Goal: Task Accomplishment & Management: Complete application form

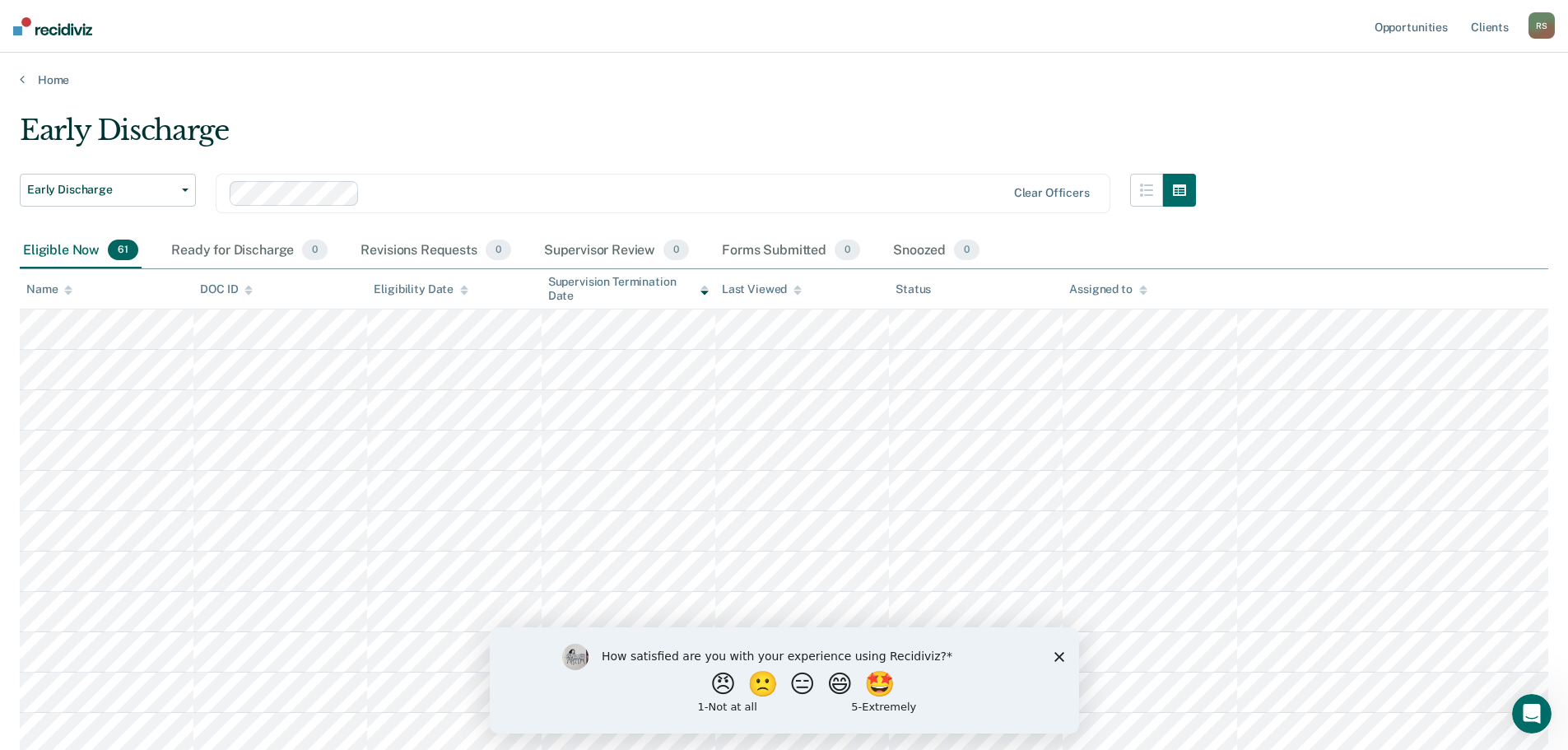
scroll to position [82, 0]
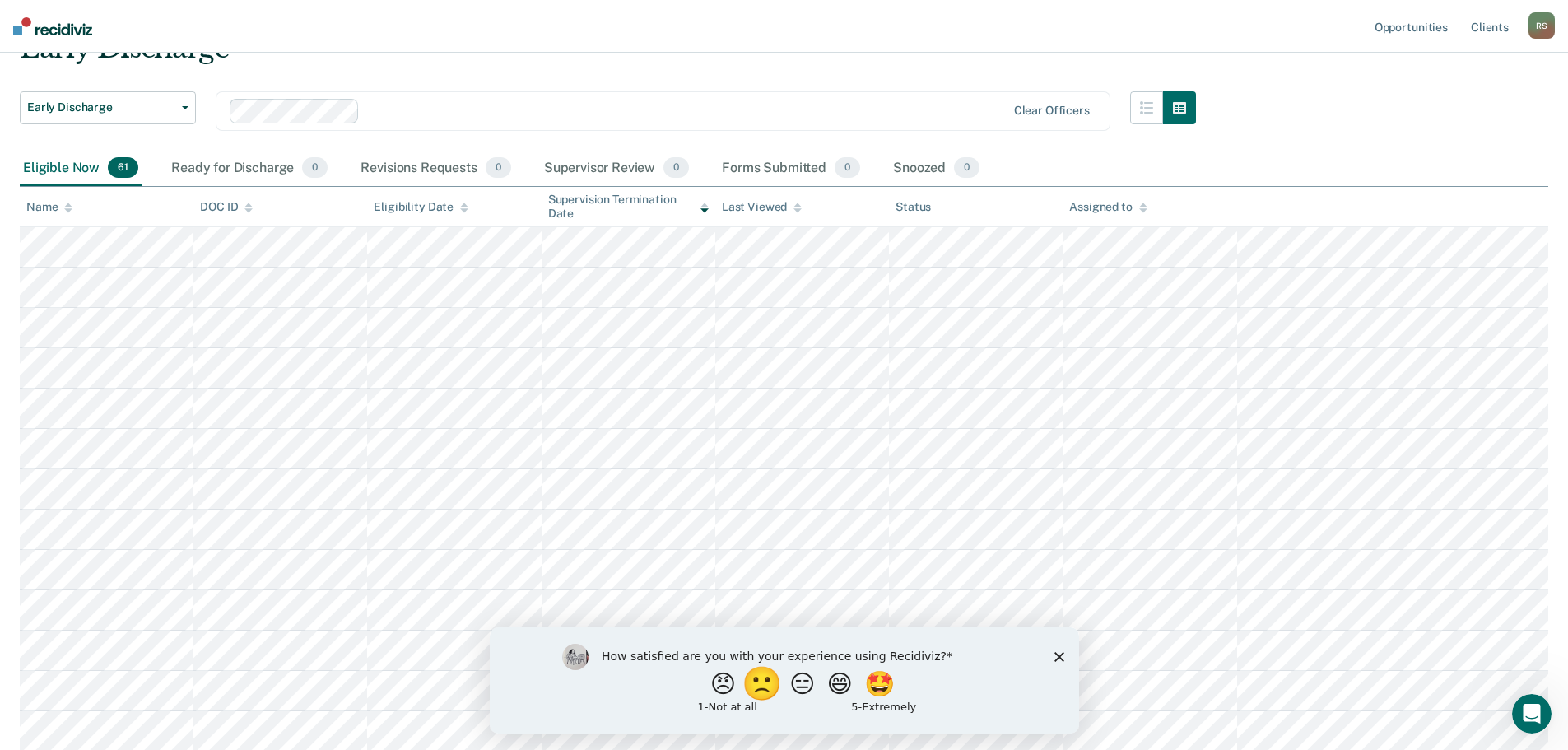
click at [758, 680] on button "🙁" at bounding box center [763, 683] width 45 height 33
click at [1058, 662] on polygon "Close survey" at bounding box center [1059, 664] width 9 height 9
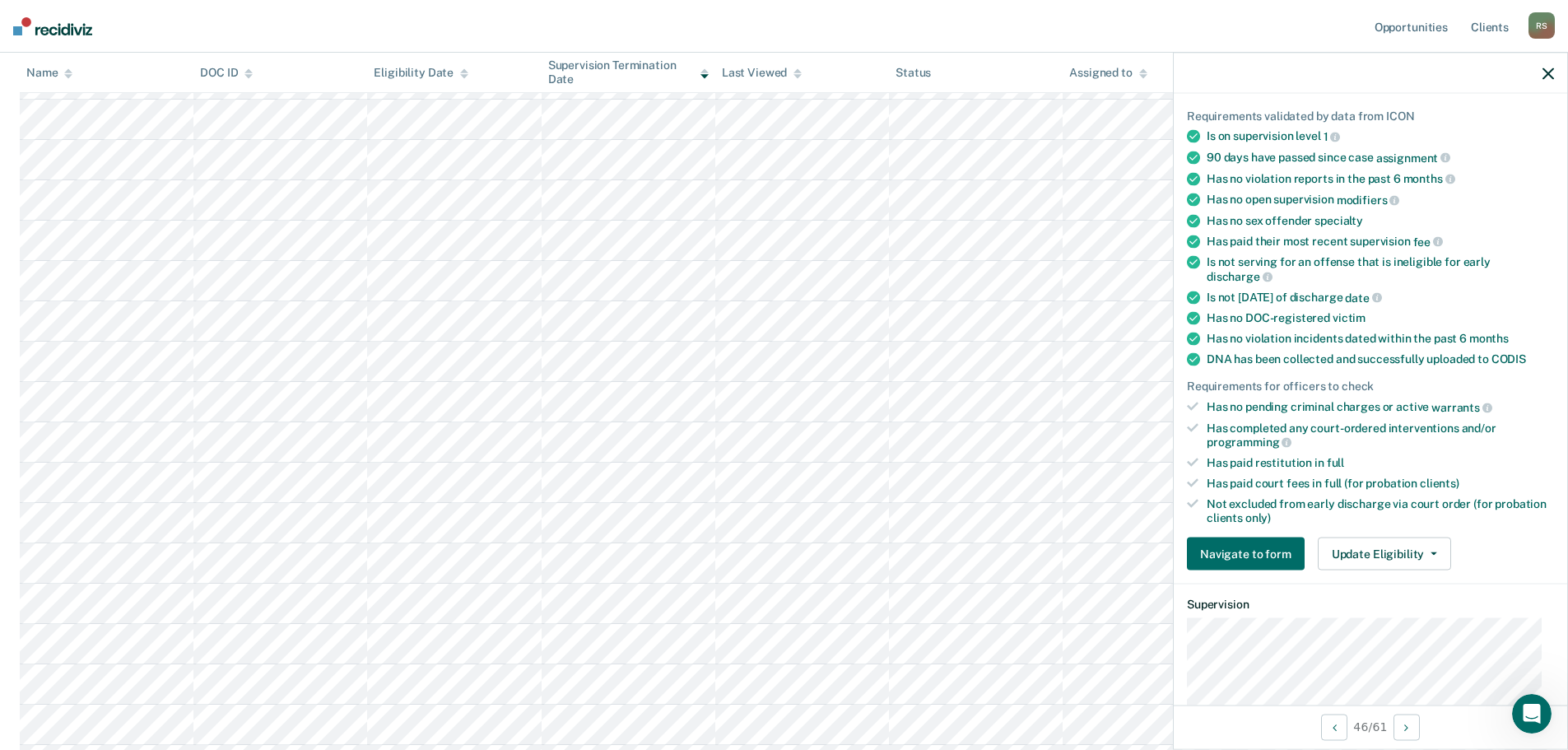
scroll to position [165, 0]
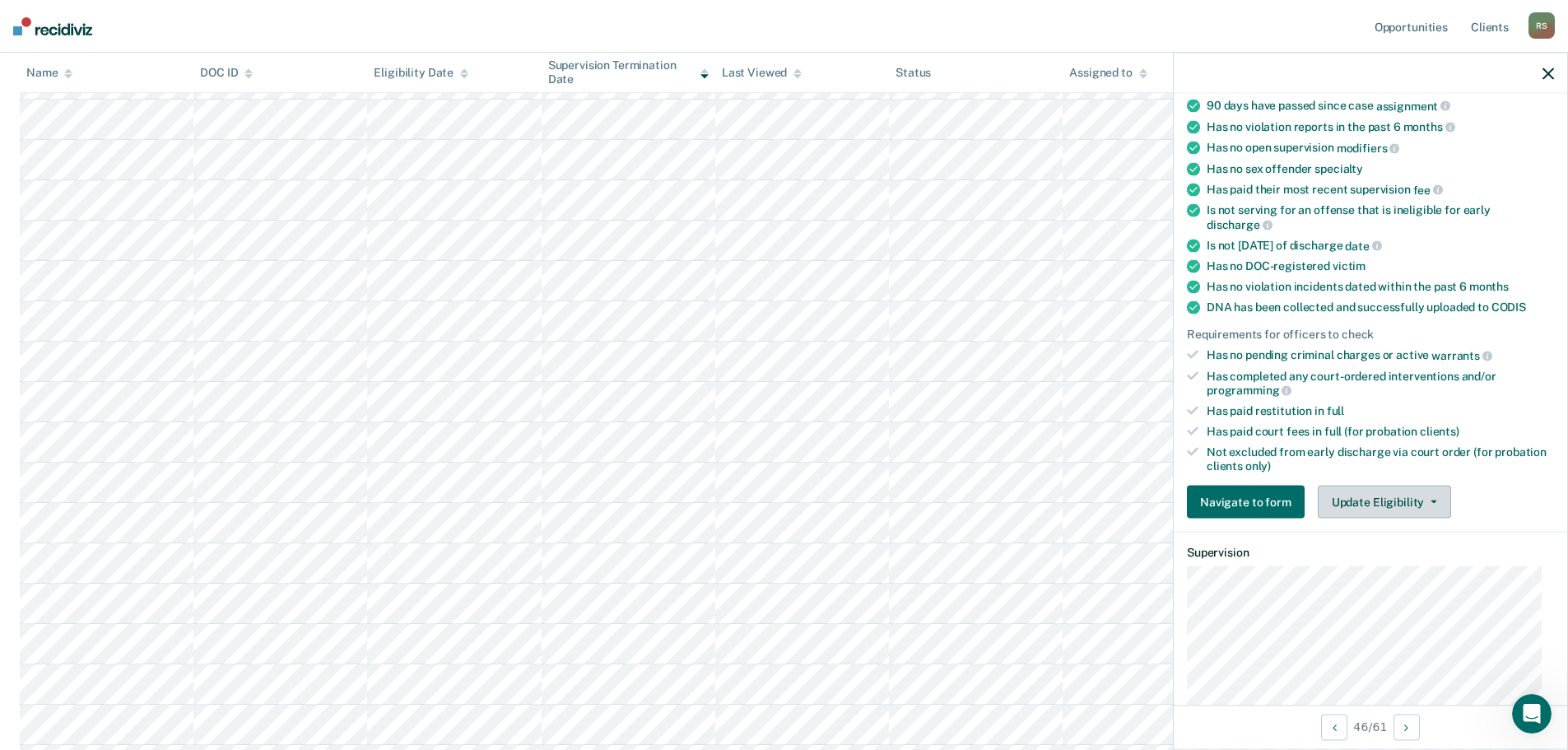
click at [1386, 497] on button "Update Eligibility" at bounding box center [1384, 502] width 134 height 33
click at [1364, 393] on div "Has completed any court-ordered interventions and/or programming" at bounding box center [1380, 383] width 347 height 28
click at [1365, 492] on button "Update Eligibility" at bounding box center [1384, 502] width 134 height 33
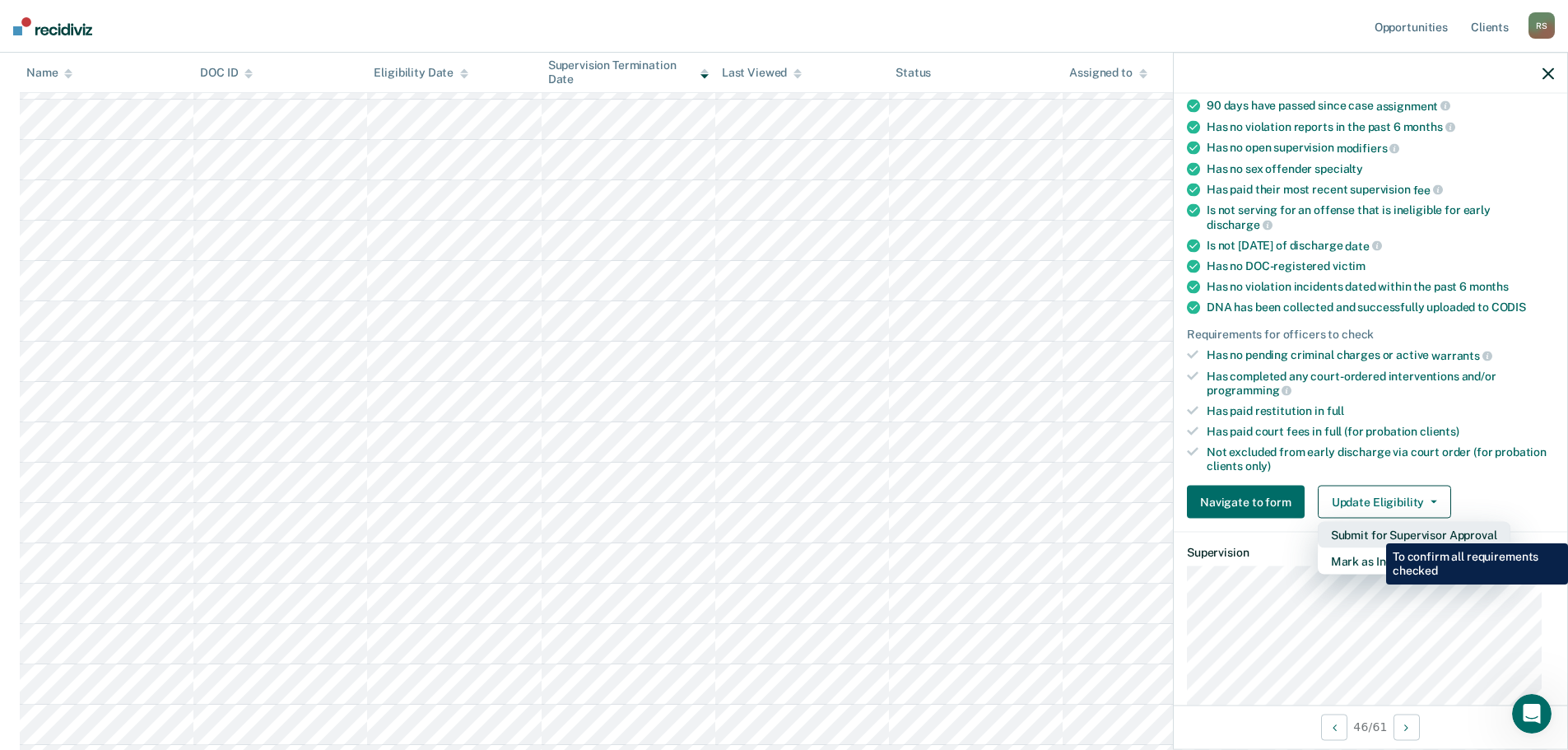
click at [1374, 531] on button "Submit for Supervisor Approval" at bounding box center [1413, 536] width 192 height 27
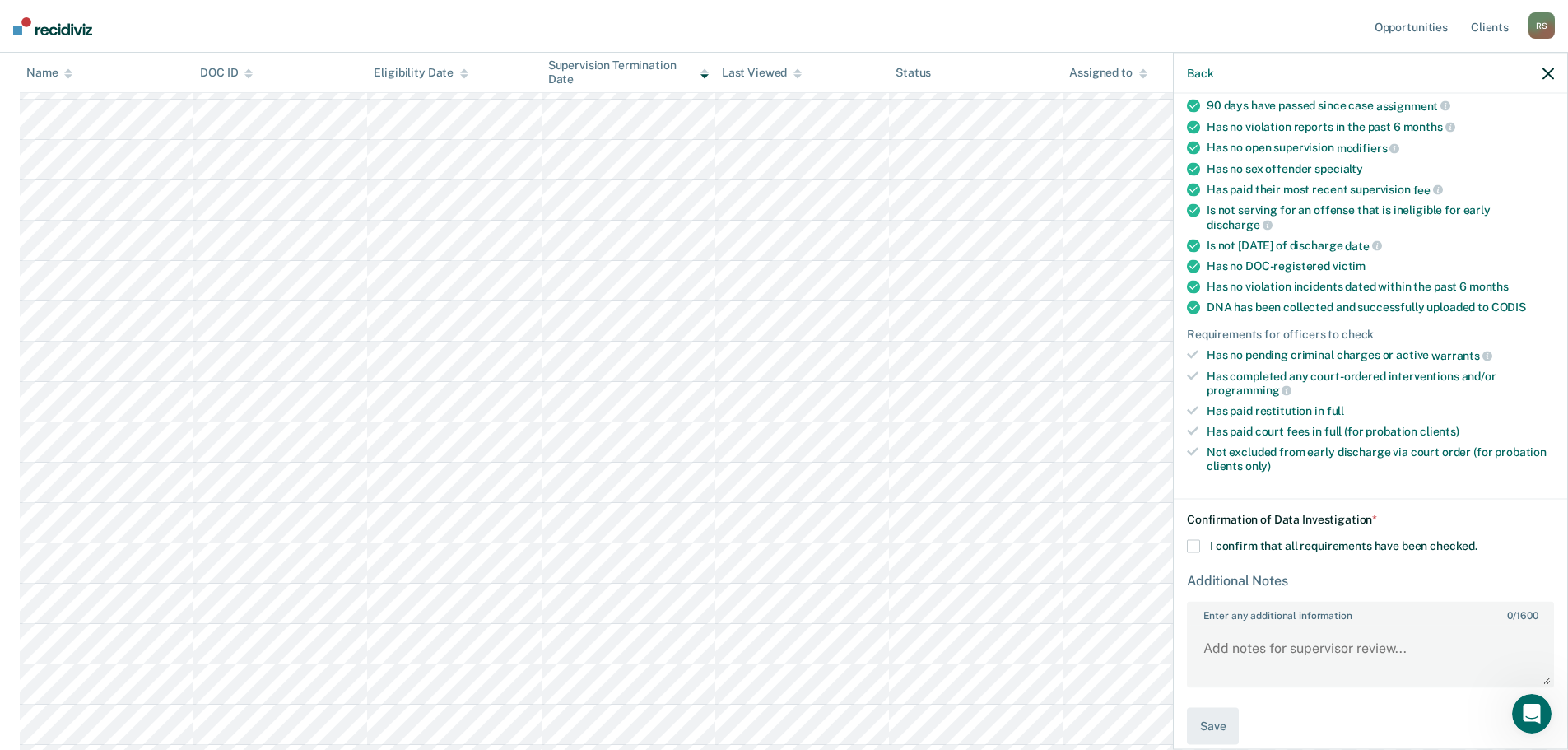
click at [1196, 541] on span at bounding box center [1194, 547] width 13 height 13
click at [1478, 540] on input "I confirm that all requirements have been checked." at bounding box center [1478, 540] width 0 height 0
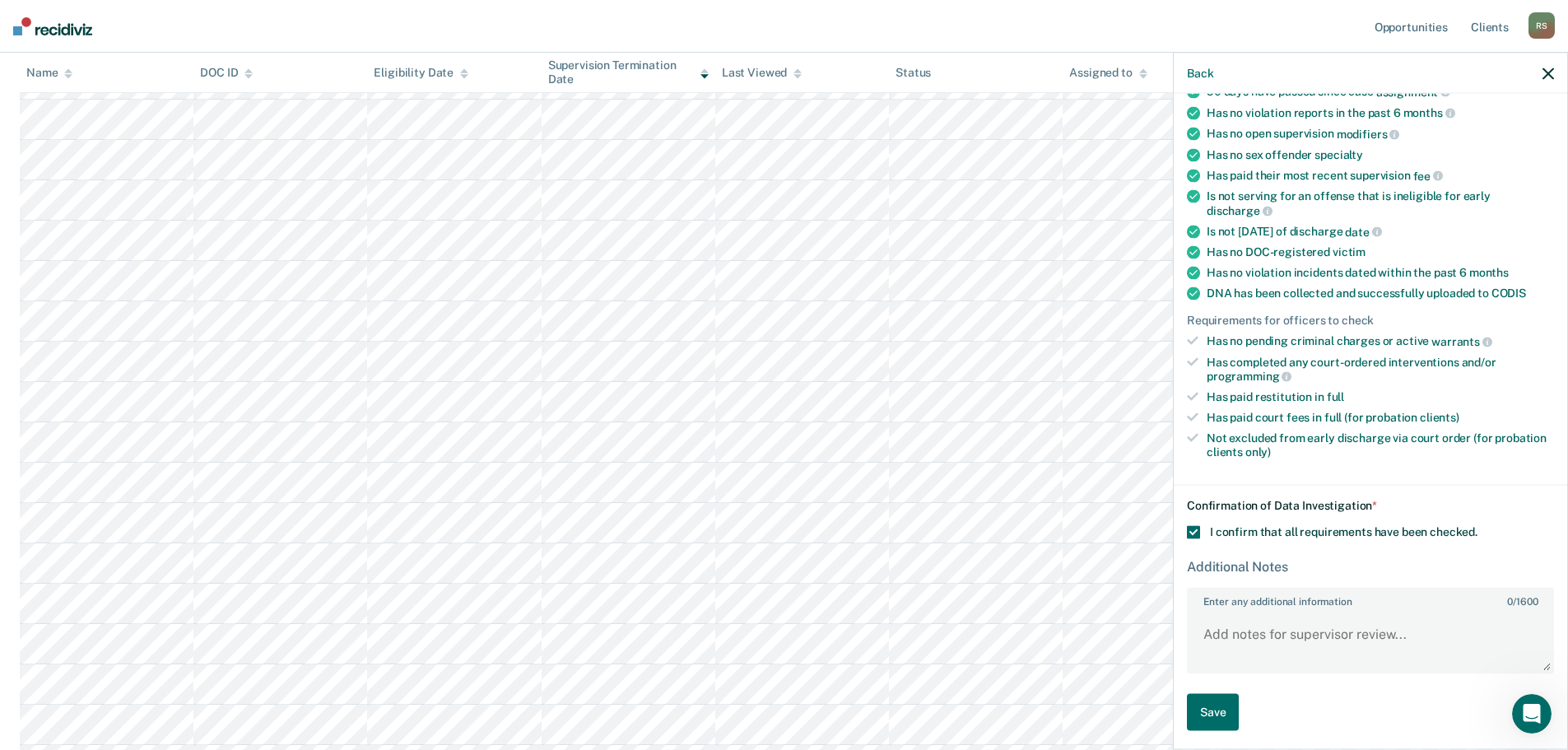
scroll to position [181, 0]
click at [1221, 703] on button "Save" at bounding box center [1212, 709] width 52 height 37
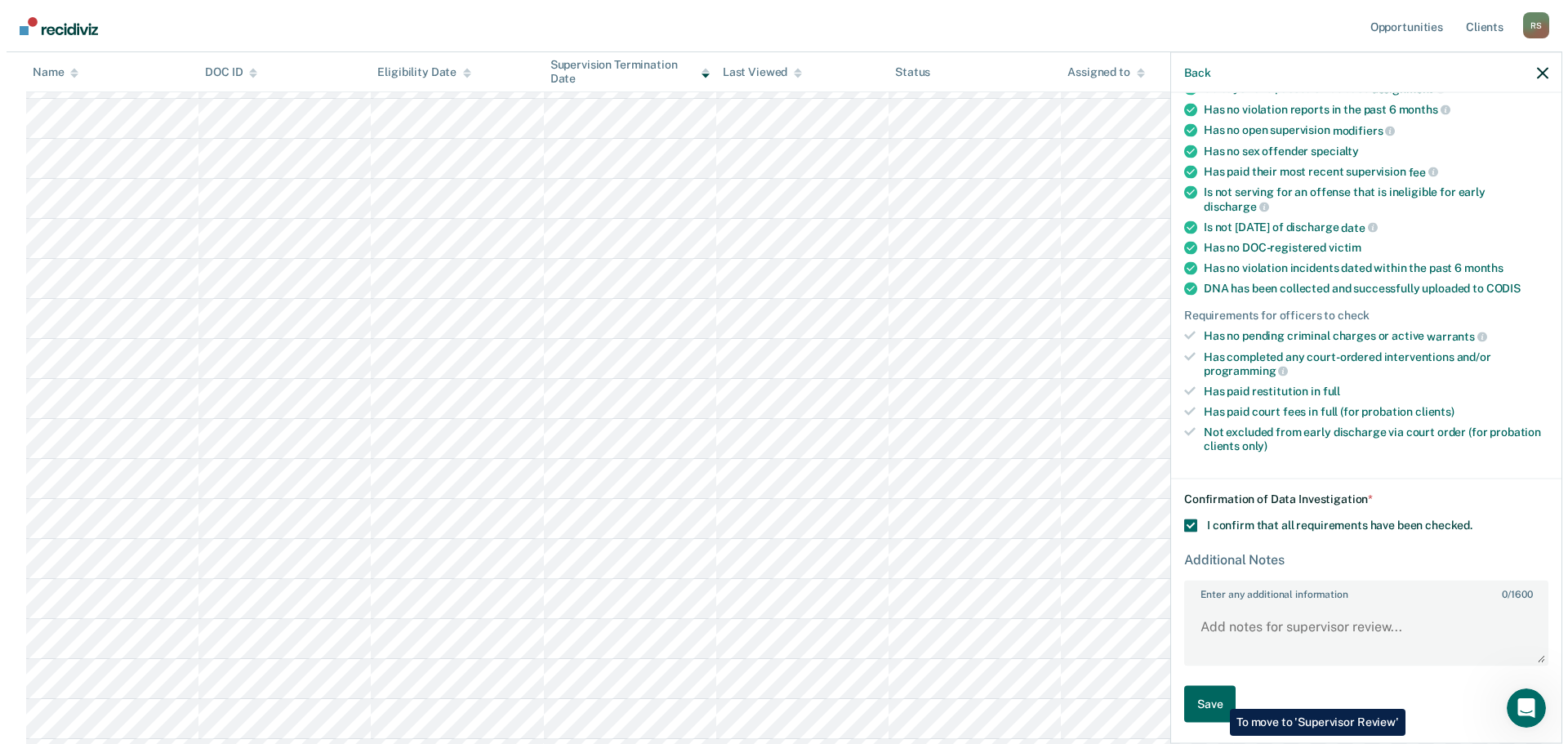
scroll to position [0, 0]
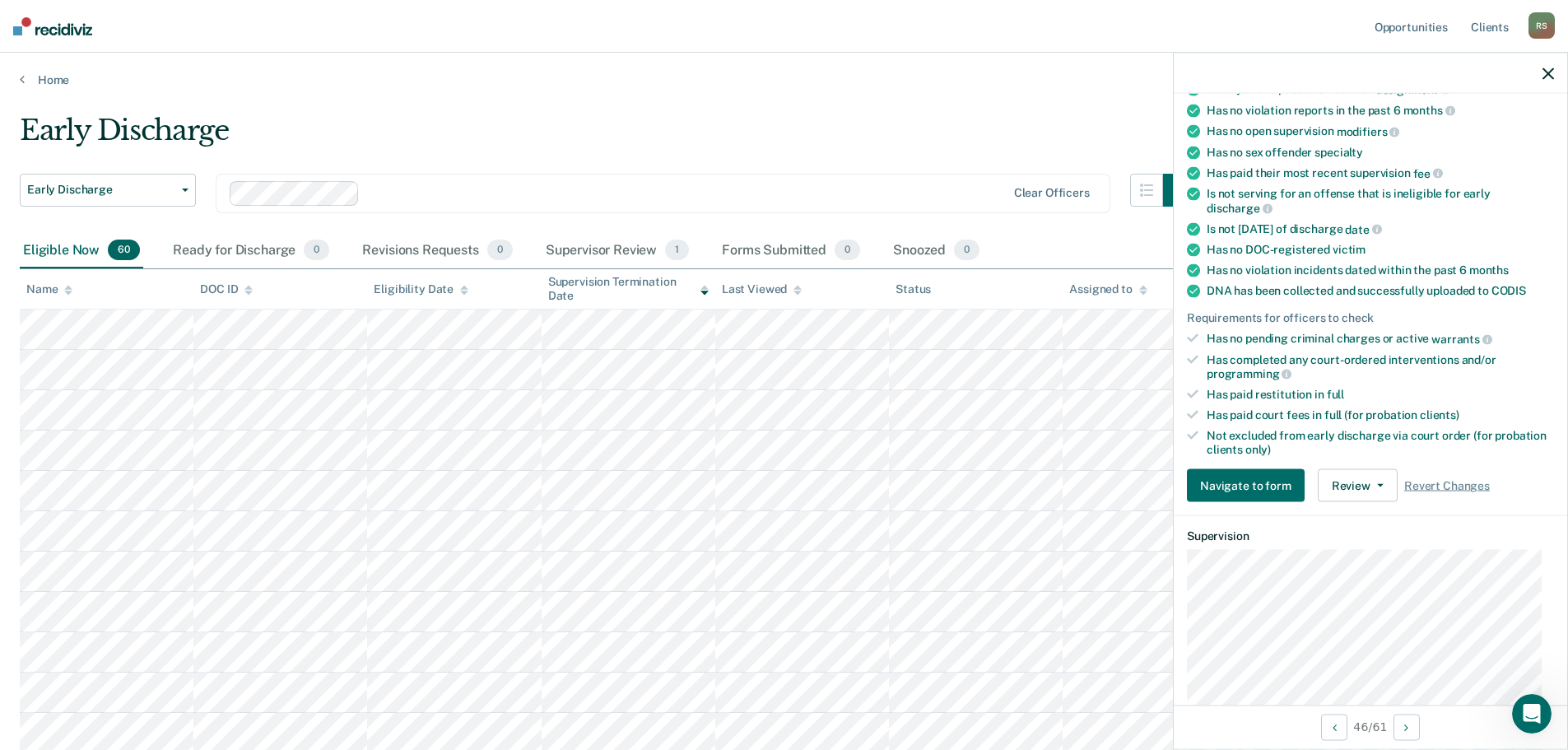
click at [1550, 69] on icon "button" at bounding box center [1548, 73] width 11 height 11
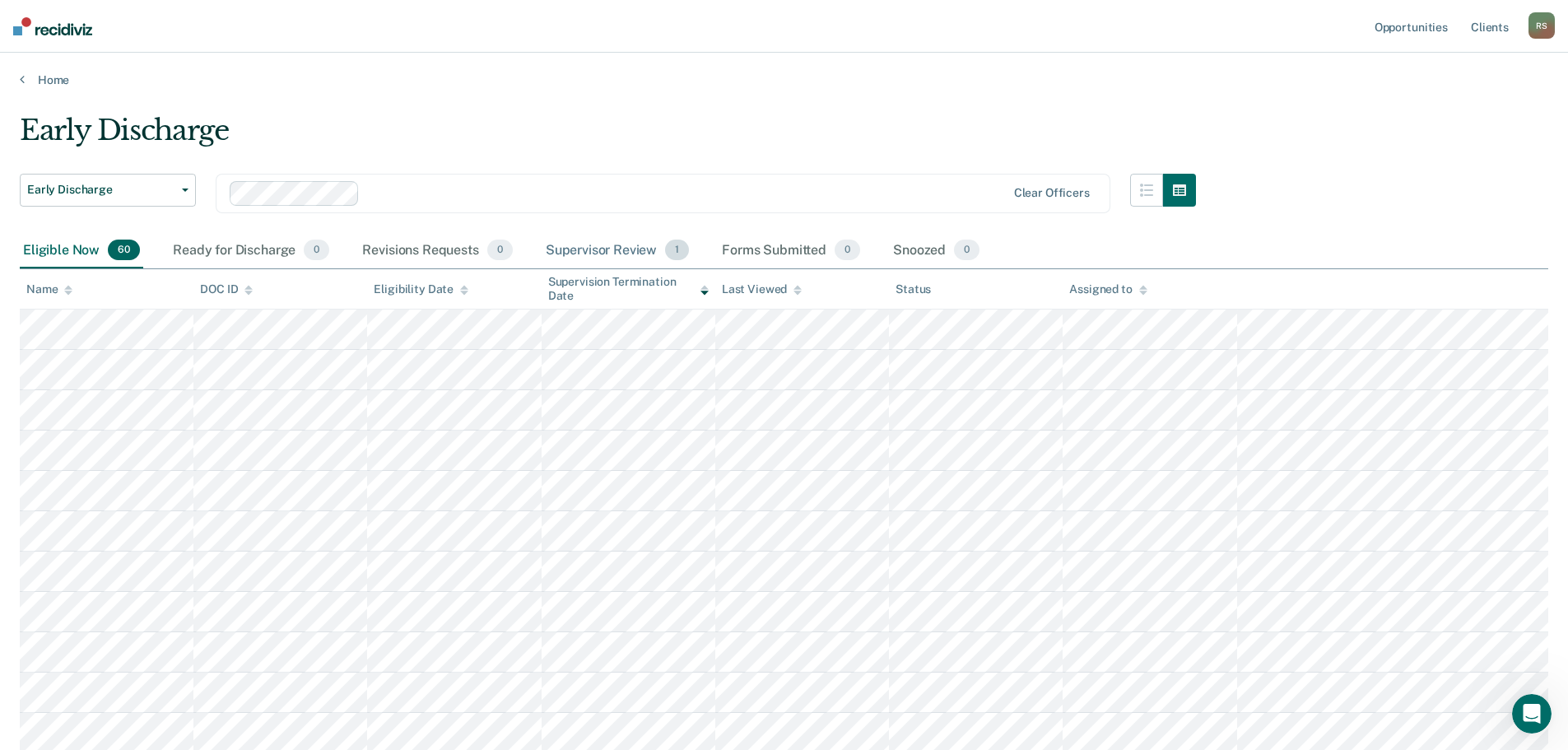
click at [647, 241] on div "Supervisor Review 1" at bounding box center [617, 251] width 151 height 36
